Goal: Task Accomplishment & Management: Use online tool/utility

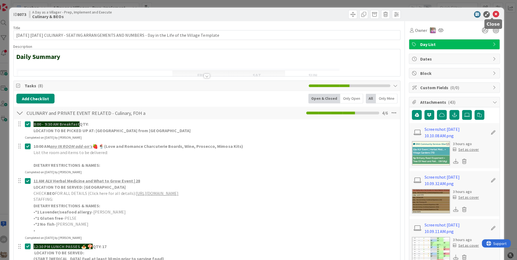
click at [493, 14] on icon at bounding box center [496, 14] width 6 height 6
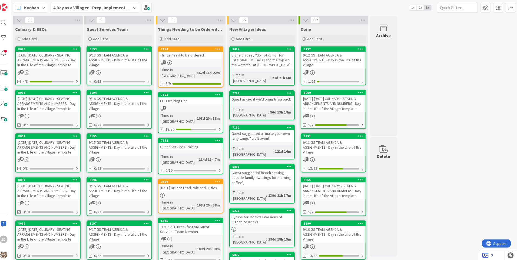
click at [117, 62] on div "9/13 GS TEAM AGENDA & ASSIGNMENTS - Day in the Life of the Village" at bounding box center [122, 59] width 64 height 17
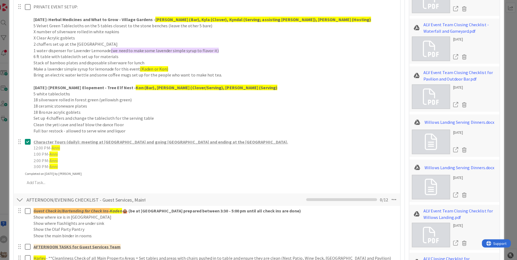
scroll to position [456, 0]
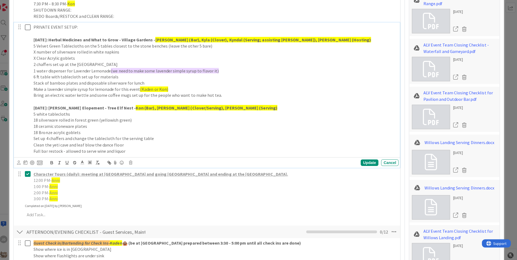
click at [153, 113] on p "5 white tablecloths" at bounding box center [217, 113] width 360 height 6
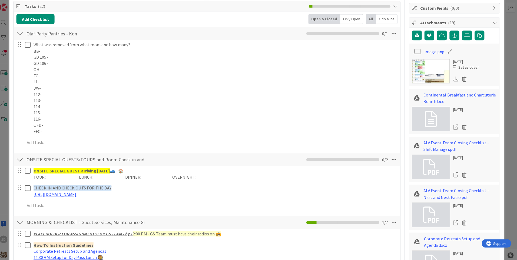
scroll to position [0, 0]
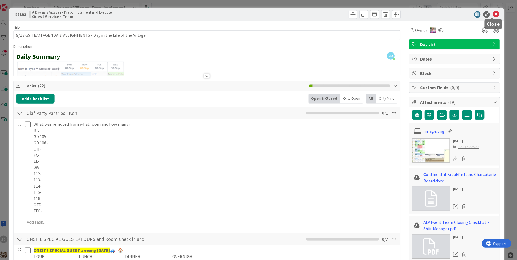
click at [493, 13] on icon at bounding box center [496, 14] width 6 height 6
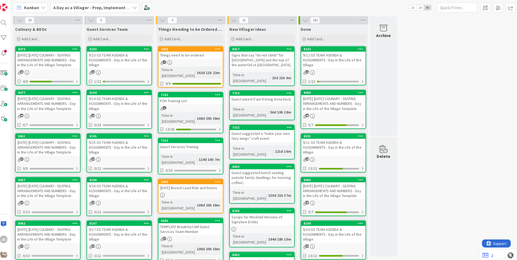
click at [40, 68] on div "[DATE] [DATE] CULINARY - SEATING ARRANGEMENTS AND NUMBERS - Day in the Life of …" at bounding box center [51, 59] width 64 height 17
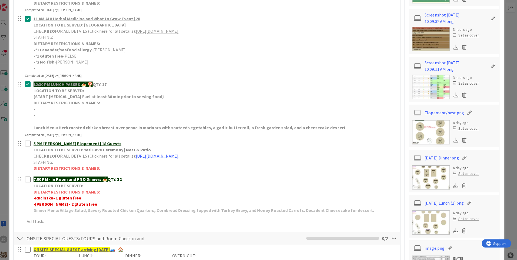
scroll to position [215, 0]
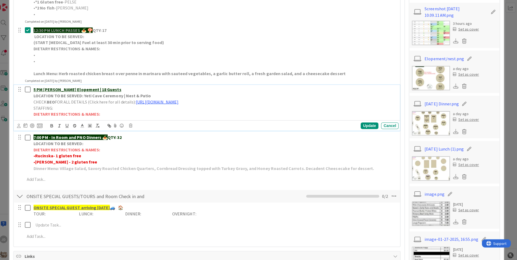
click at [230, 106] on p "STAFFING:" at bounding box center [217, 107] width 360 height 6
click at [181, 102] on link "[URL][DOMAIN_NAME]" at bounding box center [159, 100] width 42 height 5
click at [221, 111] on link "[URL][DOMAIN_NAME]" at bounding box center [202, 111] width 37 height 7
click at [388, 126] on div "Cancel" at bounding box center [390, 125] width 17 height 6
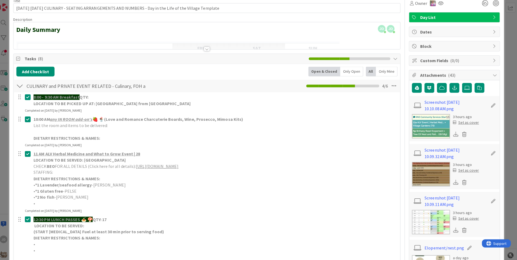
scroll to position [0, 0]
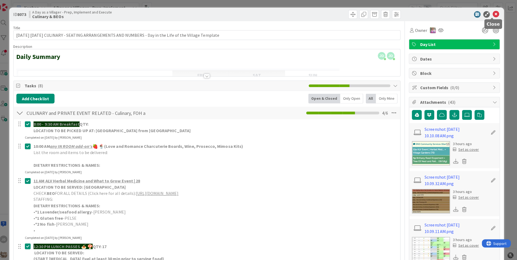
click at [493, 15] on icon at bounding box center [496, 14] width 6 height 6
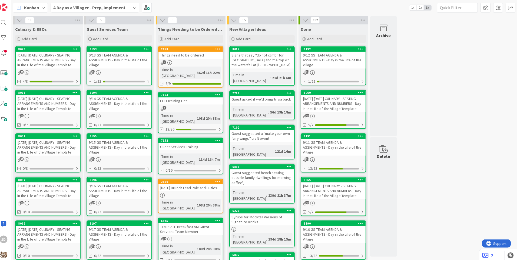
click at [112, 58] on div "9/13 GS TEAM AGENDA & ASSIGNMENTS - Day in the Life of the Village" at bounding box center [122, 59] width 64 height 17
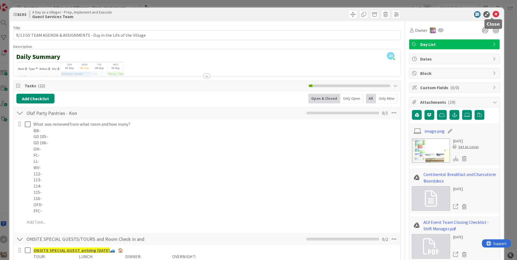
click at [493, 15] on icon at bounding box center [496, 14] width 6 height 6
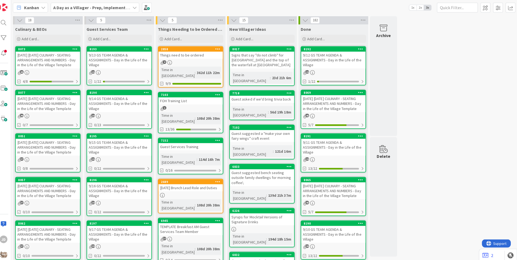
click at [106, 59] on div "9/13 GS TEAM AGENDA & ASSIGNMENTS - Day in the Life of the Village" at bounding box center [122, 59] width 64 height 17
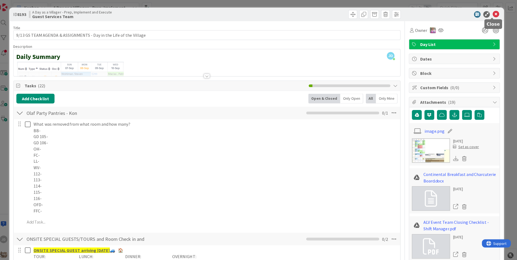
drag, startPoint x: 491, startPoint y: 14, endPoint x: 481, endPoint y: 15, distance: 9.8
click at [493, 14] on icon at bounding box center [496, 14] width 6 height 6
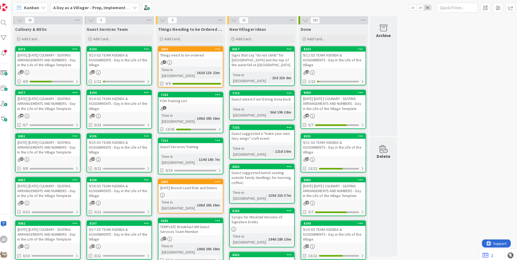
click at [54, 67] on div "[DATE] [DATE] CULINARY - SEATING ARRANGEMENTS AND NUMBERS - Day in the Life of …" at bounding box center [51, 59] width 64 height 17
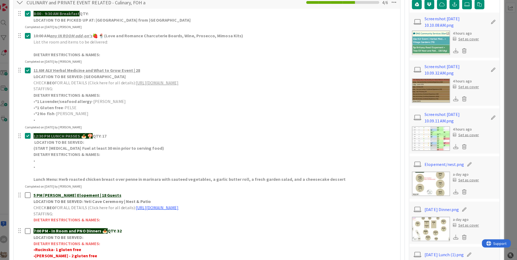
scroll to position [137, 0]
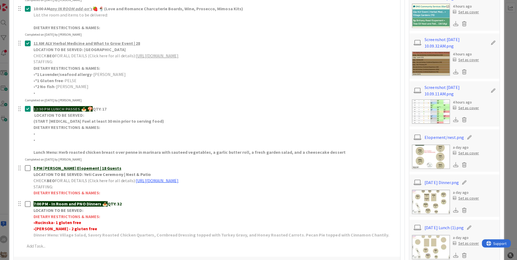
click at [438, 202] on img at bounding box center [432, 200] width 38 height 24
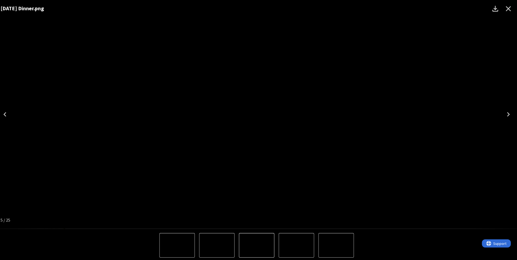
click at [508, 8] on icon "Close" at bounding box center [508, 8] width 5 height 5
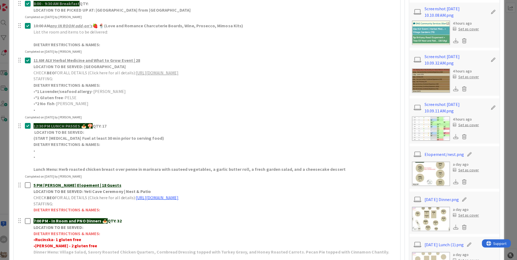
scroll to position [83, 0]
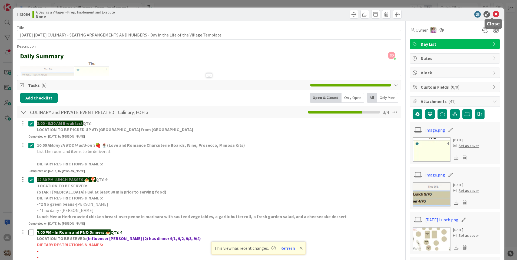
click at [493, 15] on icon at bounding box center [496, 14] width 6 height 6
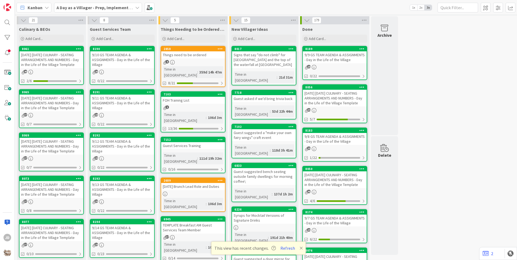
click at [204, 58] on div "Things need to be ordered" at bounding box center [193, 54] width 64 height 7
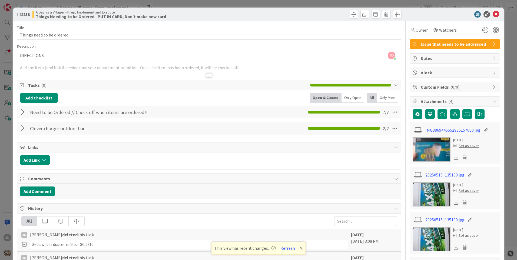
click at [40, 68] on div at bounding box center [209, 69] width 384 height 14
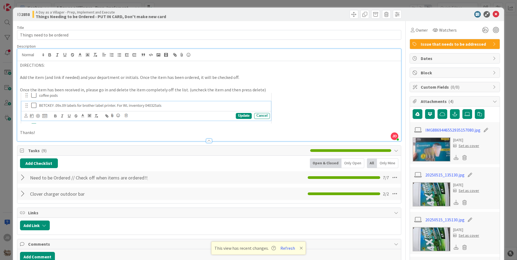
click at [206, 141] on div at bounding box center [209, 141] width 6 height 4
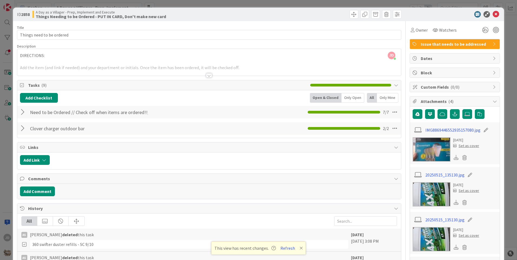
click at [34, 66] on div at bounding box center [209, 69] width 384 height 14
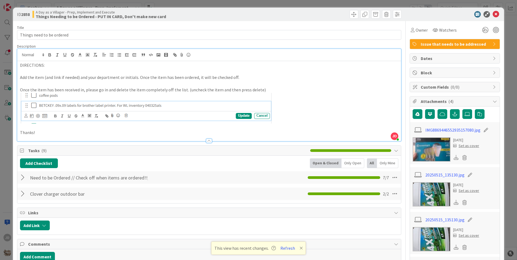
click at [321, 89] on p "Once the item has been received in, please go in and delete the item completely…" at bounding box center [209, 90] width 378 height 6
click at [55, 42] on div "Title 25 / 128 Things need to be ordered Description JD Jonathan Duncan just jo…" at bounding box center [209, 221] width 384 height 400
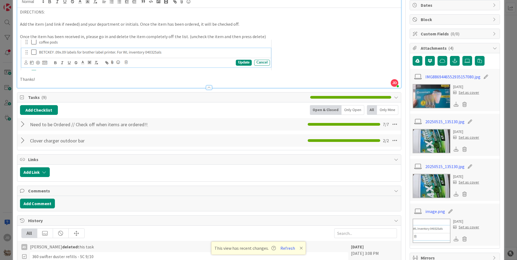
scroll to position [27, 0]
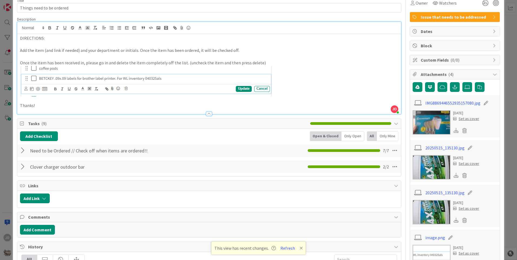
click at [206, 113] on div at bounding box center [209, 114] width 6 height 4
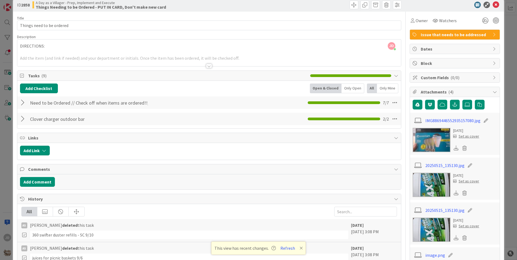
scroll to position [0, 0]
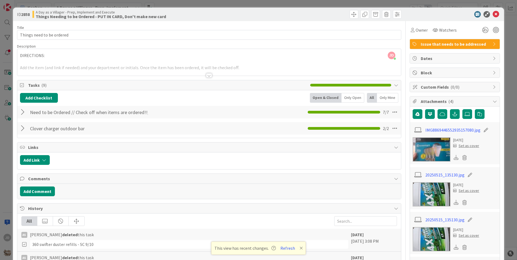
click at [40, 66] on div at bounding box center [209, 69] width 384 height 14
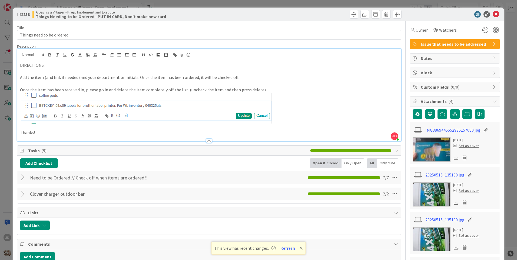
click at [57, 71] on p at bounding box center [209, 71] width 378 height 6
click at [44, 128] on p at bounding box center [209, 127] width 378 height 6
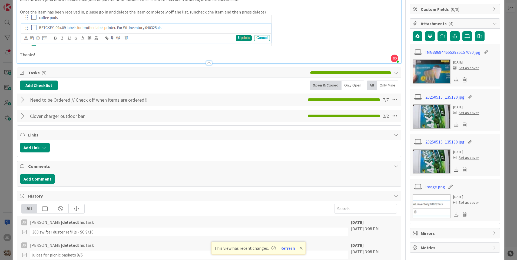
scroll to position [81, 0]
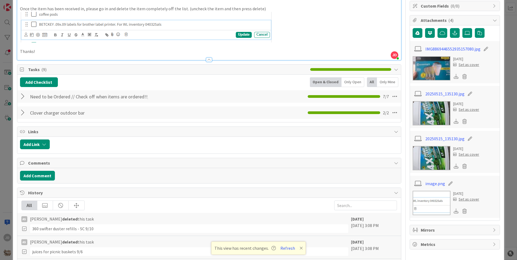
click at [19, 96] on div "Need to be Ordered // Check off when items are ordered!!/Delete off when it arr…" at bounding box center [209, 96] width 384 height 12
click at [24, 96] on div at bounding box center [23, 97] width 7 height 10
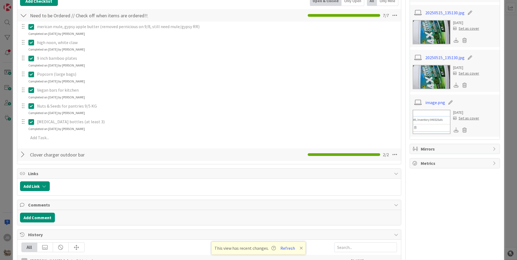
scroll to position [108, 0]
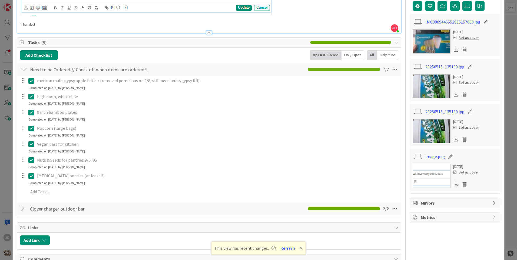
click at [23, 208] on div at bounding box center [23, 209] width 7 height 10
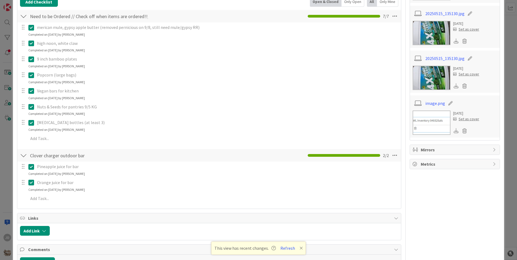
scroll to position [162, 0]
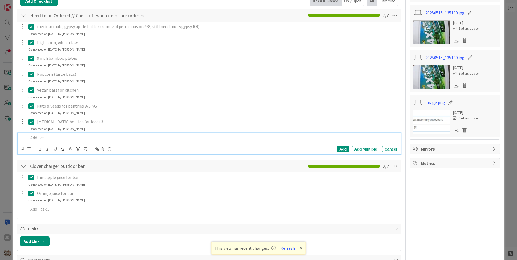
click at [58, 139] on p at bounding box center [212, 138] width 369 height 6
drag, startPoint x: 294, startPoint y: 137, endPoint x: 295, endPoint y: 140, distance: 3.2
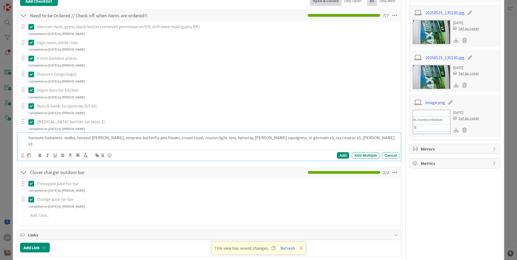
click at [273, 139] on p "hansons habanero vodka, lunazul blanco, empress butterfly pea flower, crown roy…" at bounding box center [212, 141] width 369 height 12
click at [210, 139] on p "hansons habanero vodka, lunazul blanco, empress butterfly pea flower, crown roy…" at bounding box center [212, 141] width 369 height 12
drag, startPoint x: 179, startPoint y: 138, endPoint x: 180, endPoint y: 140, distance: 3.0
click at [179, 138] on p "hansons habanero vodka, lunazul blanco, empress butterfly pea flower, crown roy…" at bounding box center [212, 141] width 369 height 12
click at [156, 138] on p "hansons habanero vodka, lunazul blanco, empress butterfly pea flower, crown roy…" at bounding box center [212, 141] width 369 height 12
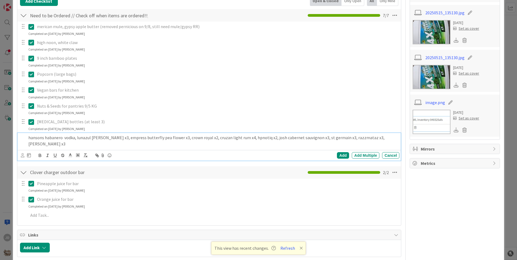
drag, startPoint x: 75, startPoint y: 139, endPoint x: 90, endPoint y: 164, distance: 29.3
click at [75, 140] on p "hansons habanero vodka, lunazul blanco x3, empress butterfly pea flower x3, cro…" at bounding box center [212, 141] width 369 height 12
click at [391, 139] on p "hansons habanero vodka x4, lunazul blanco x3, empress butterfly pea flower x3, …" at bounding box center [212, 141] width 369 height 12
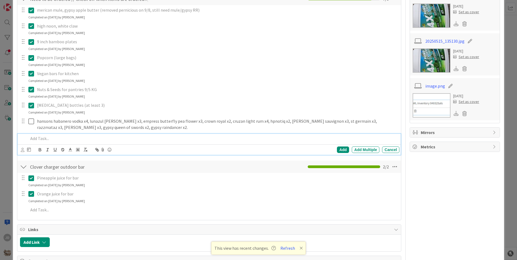
scroll to position [16, 0]
